Goal: Task Accomplishment & Management: Use online tool/utility

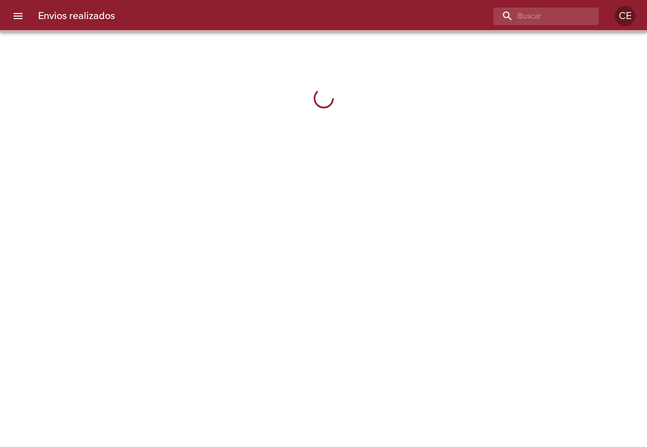
click at [27, 14] on button "menu" at bounding box center [18, 16] width 24 height 24
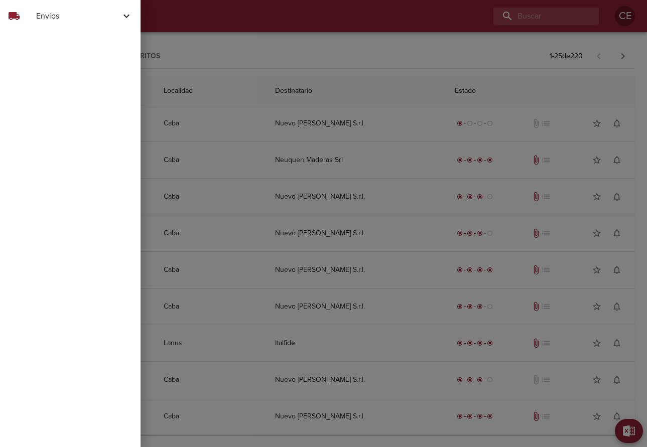
drag, startPoint x: 53, startPoint y: 18, endPoint x: 60, endPoint y: 37, distance: 20.3
click at [54, 18] on span "Envíos" at bounding box center [78, 16] width 84 height 12
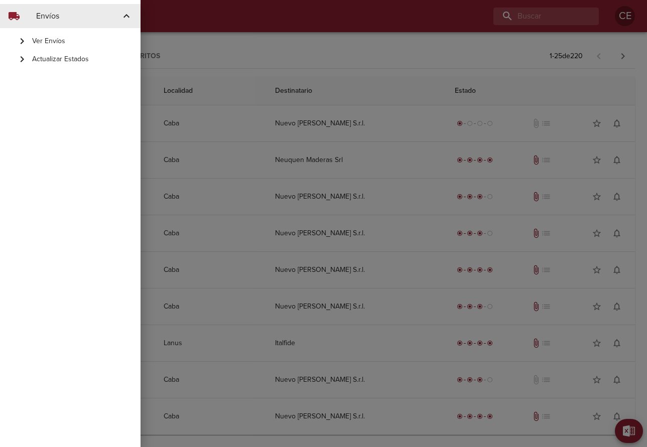
click at [71, 60] on span "Actualizar Estados" at bounding box center [82, 59] width 100 height 10
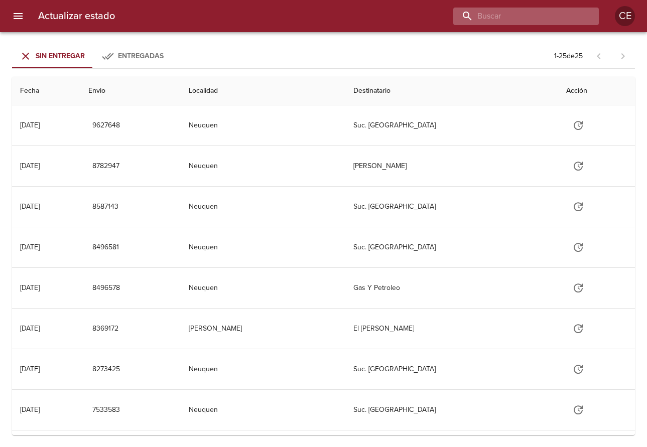
click at [550, 23] on input "buscar" at bounding box center [517, 17] width 128 height 18
type input "17149"
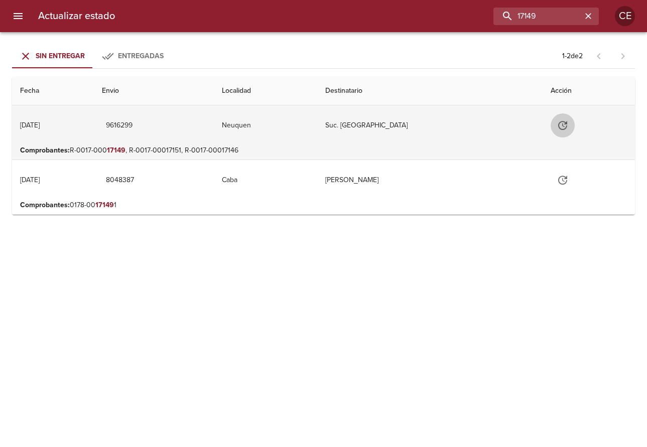
click at [567, 126] on icon "Tabla de envíos del cliente" at bounding box center [562, 125] width 9 height 9
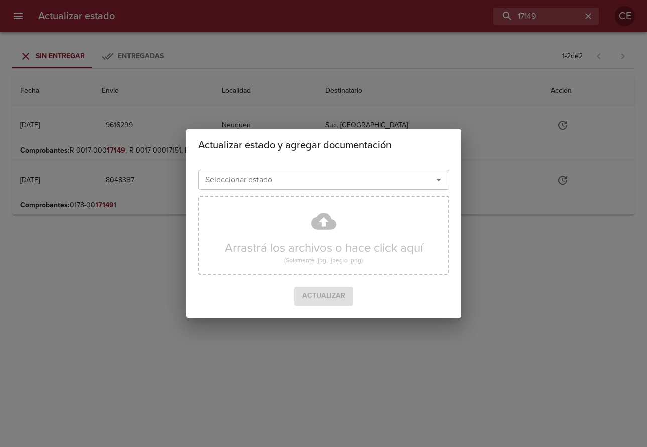
click at [409, 162] on div "Seleccionar estado Seleccionar estado Arrastrá los archivos o hace click aquí (…" at bounding box center [323, 240] width 275 height 156
click at [394, 187] on input "Seleccionar estado" at bounding box center [308, 180] width 215 height 14
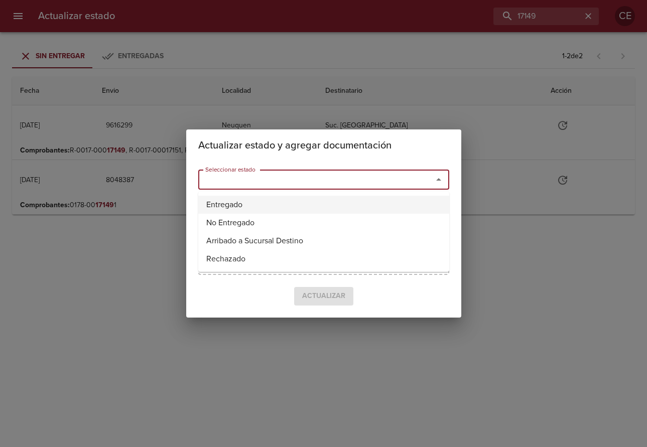
click at [316, 206] on li "Entregado" at bounding box center [323, 205] width 251 height 18
type input "Entregado"
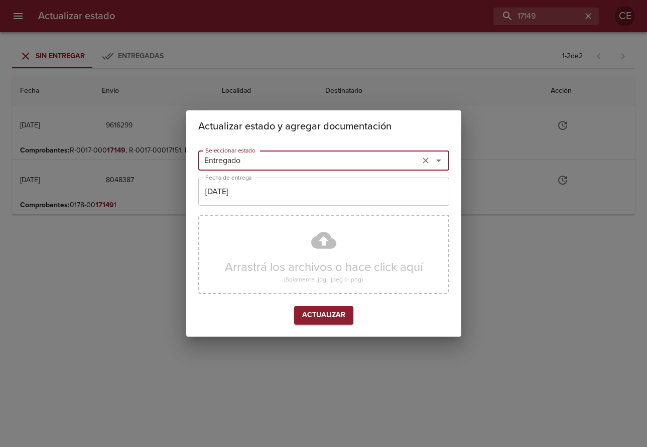
click at [315, 201] on input "01/10/2025" at bounding box center [323, 192] width 251 height 28
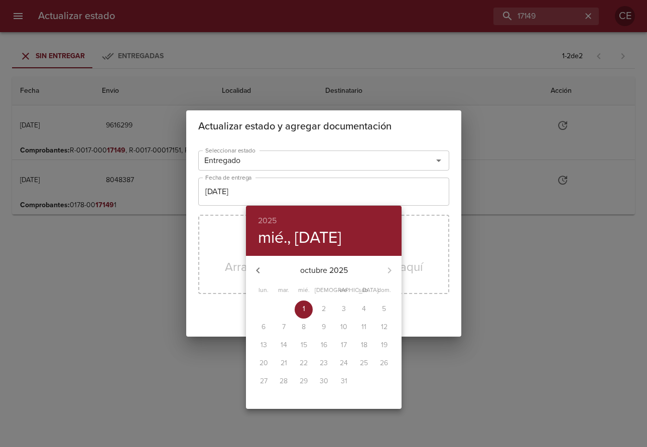
click at [256, 272] on icon "button" at bounding box center [258, 270] width 12 height 12
click at [261, 382] on p "29" at bounding box center [263, 381] width 8 height 10
type input "29/09/2025"
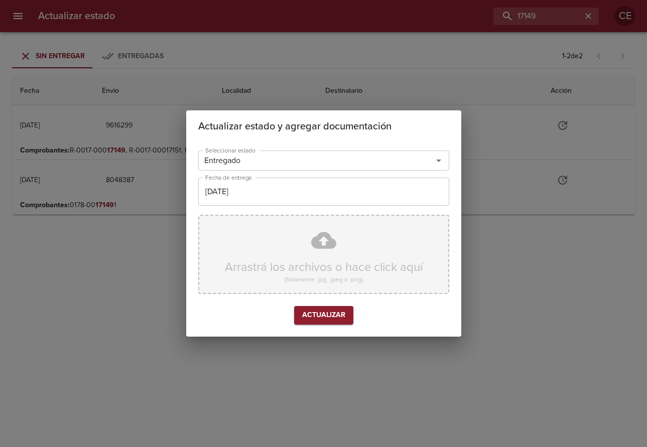
click at [318, 252] on div "Arrastrá los archivos o hace click aquí (Solamente .jpg, .jpeg o .png)" at bounding box center [323, 254] width 251 height 79
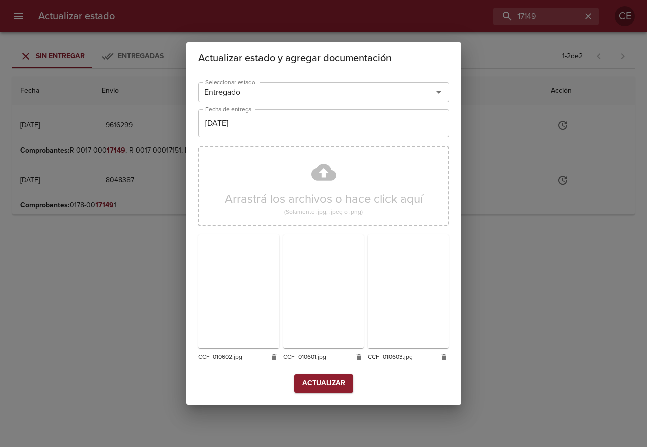
click at [321, 387] on span "Actualizar" at bounding box center [323, 383] width 43 height 13
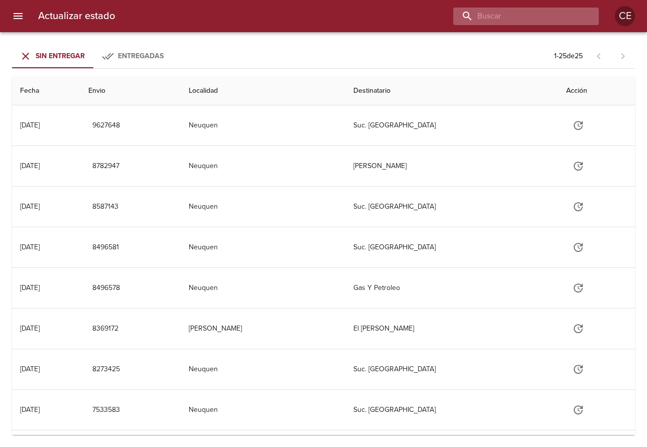
click at [538, 18] on input "buscar" at bounding box center [517, 17] width 128 height 18
type input "17183"
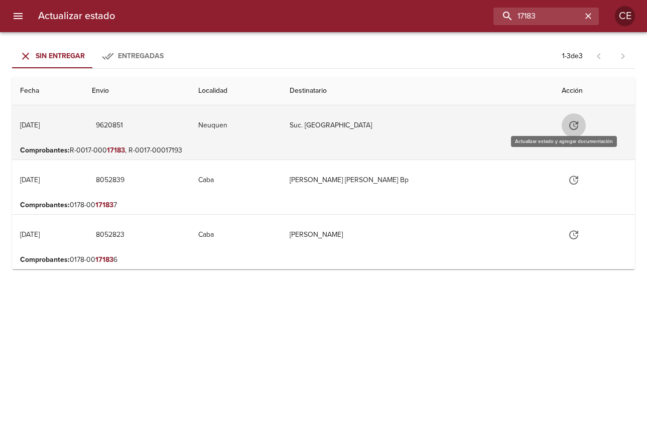
click at [567, 126] on icon "Tabla de envíos del cliente" at bounding box center [573, 125] width 12 height 12
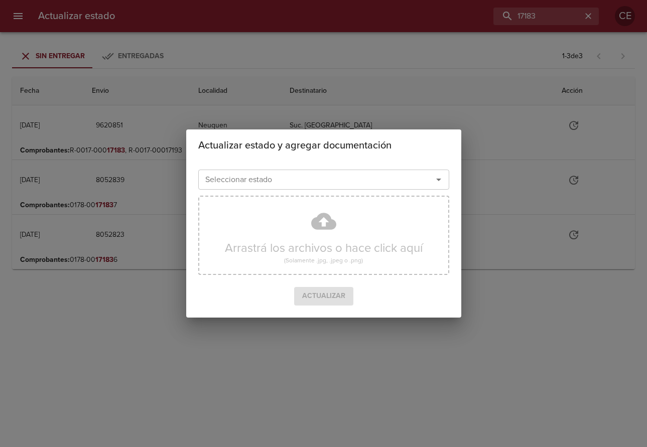
click at [257, 176] on input "Seleccionar estado" at bounding box center [308, 180] width 215 height 14
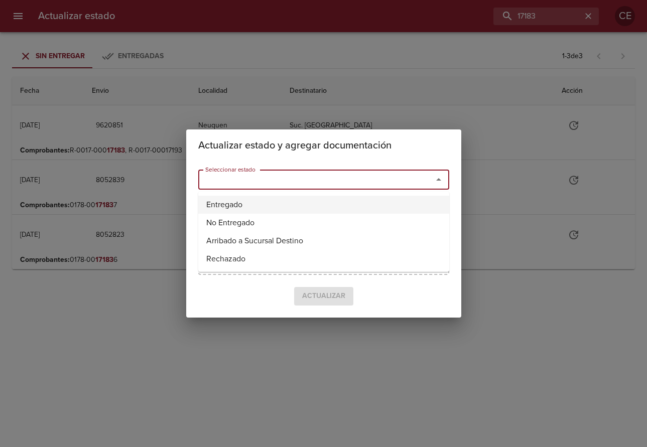
click at [232, 206] on li "Entregado" at bounding box center [323, 205] width 251 height 18
type input "Entregado"
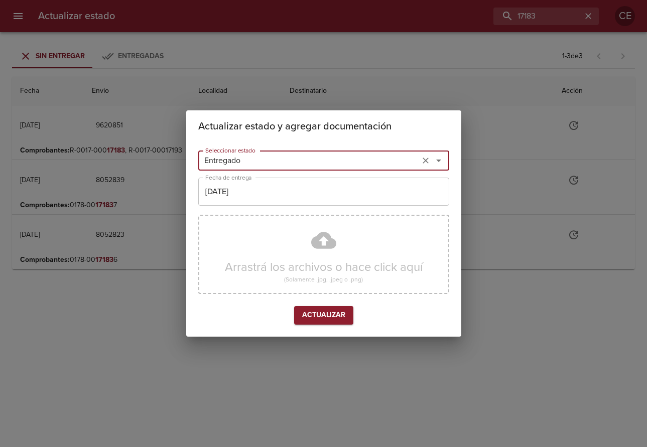
click at [295, 194] on input "01/10/2025" at bounding box center [323, 192] width 251 height 28
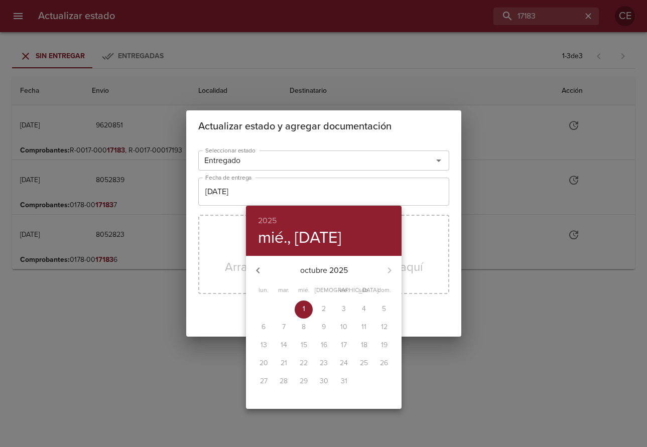
click at [328, 384] on div "30" at bounding box center [324, 382] width 20 height 18
click at [326, 383] on div "30" at bounding box center [324, 382] width 20 height 18
click at [319, 380] on div "30" at bounding box center [324, 382] width 20 height 18
click at [262, 267] on button "button" at bounding box center [258, 270] width 24 height 24
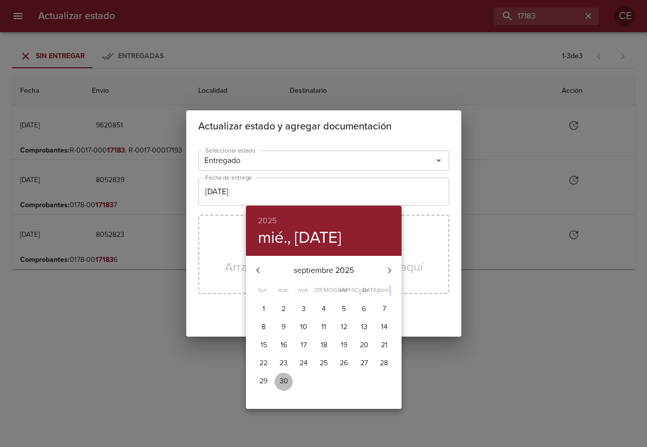
click at [282, 382] on p "30" at bounding box center [283, 381] width 9 height 10
type input "[DATE]"
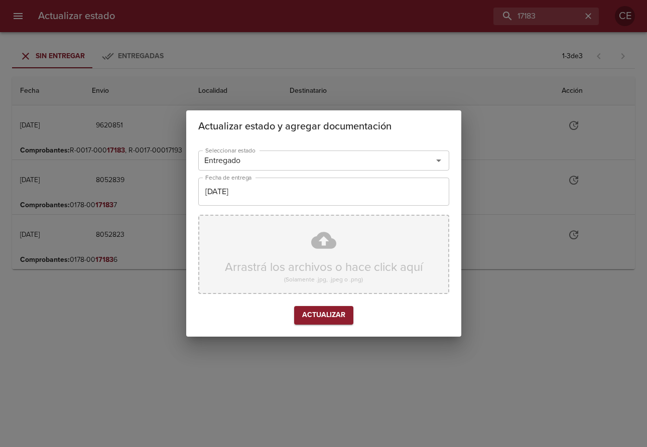
click at [340, 270] on div "Arrastrá los archivos o hace click aquí (Solamente .jpg, .jpeg o .png)" at bounding box center [323, 254] width 251 height 79
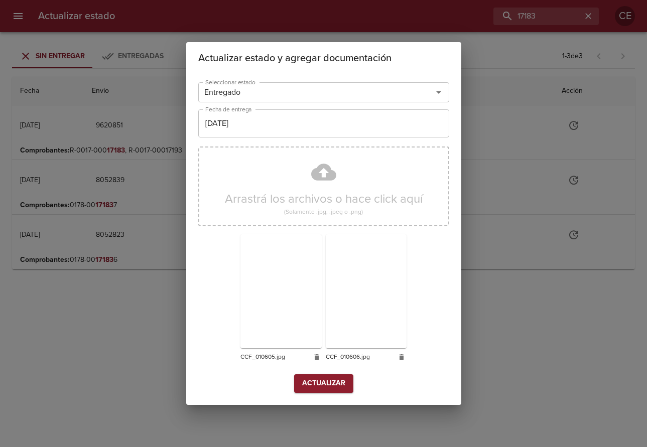
click at [311, 379] on span "Actualizar" at bounding box center [323, 383] width 43 height 13
